Goal: Task Accomplishment & Management: Manage account settings

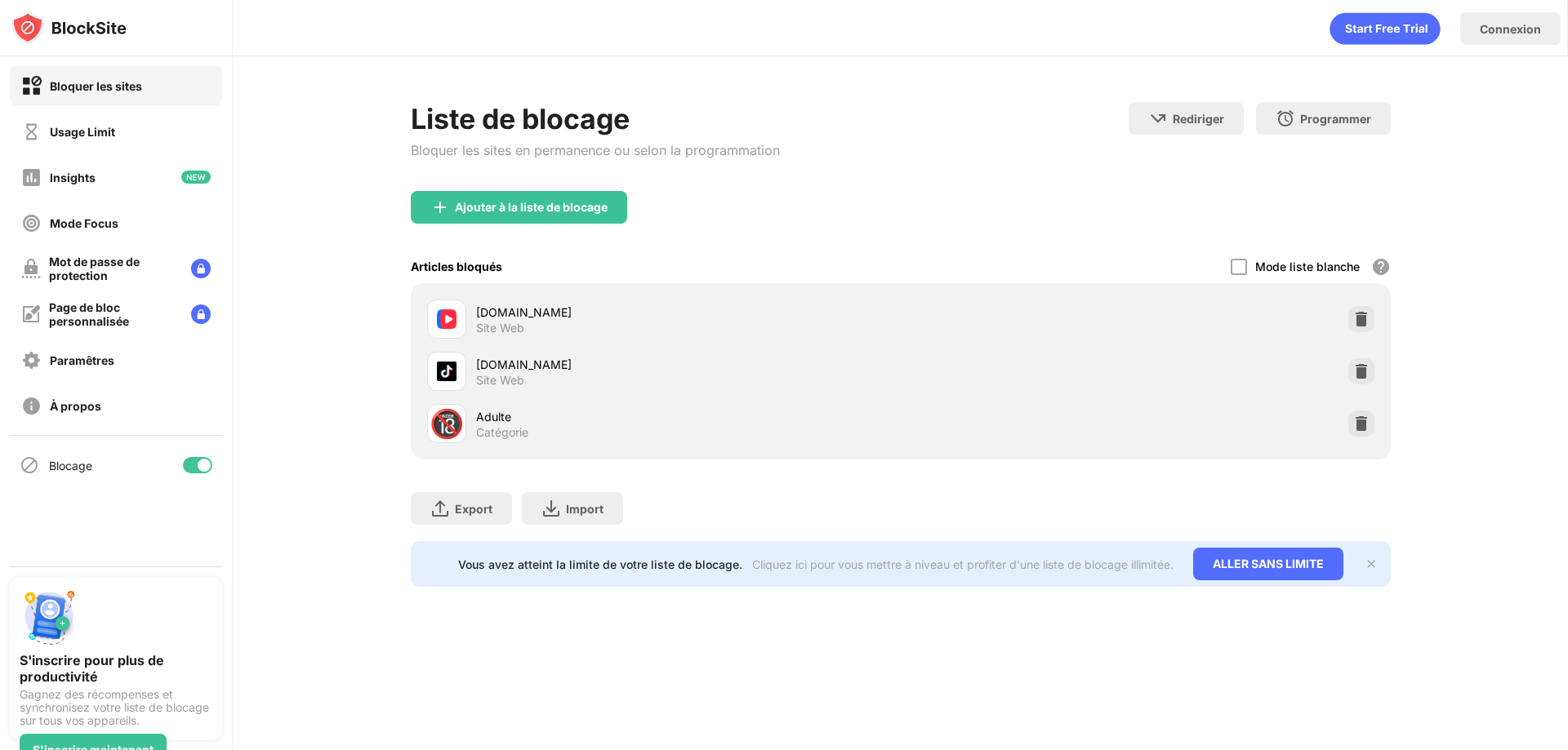
click at [450, 421] on div "🔞" at bounding box center [446, 424] width 34 height 33
click at [1353, 428] on img at bounding box center [1361, 424] width 17 height 17
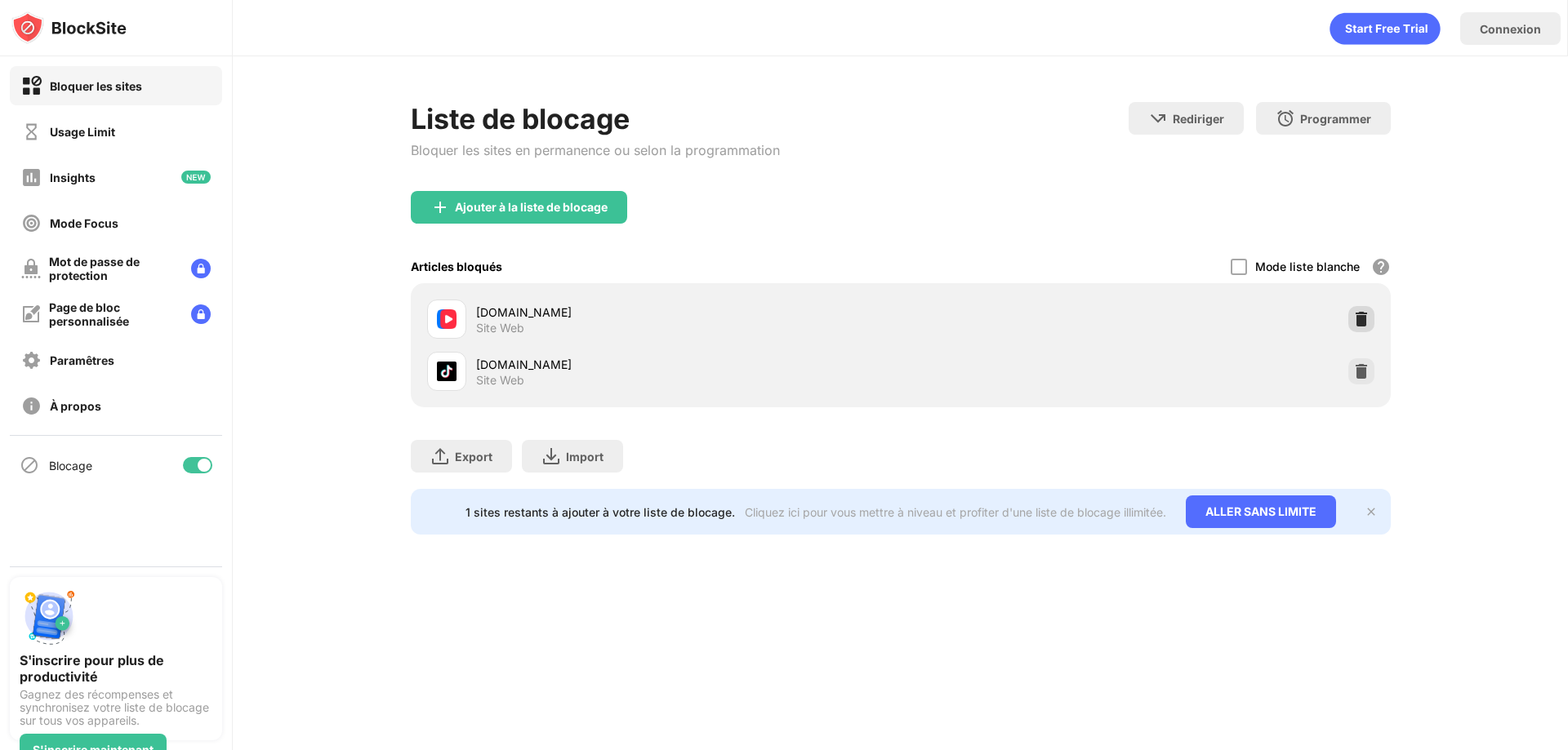
click at [1357, 319] on img at bounding box center [1361, 319] width 17 height 17
